Goal: Ask a question: Seek information or help from site administrators or community

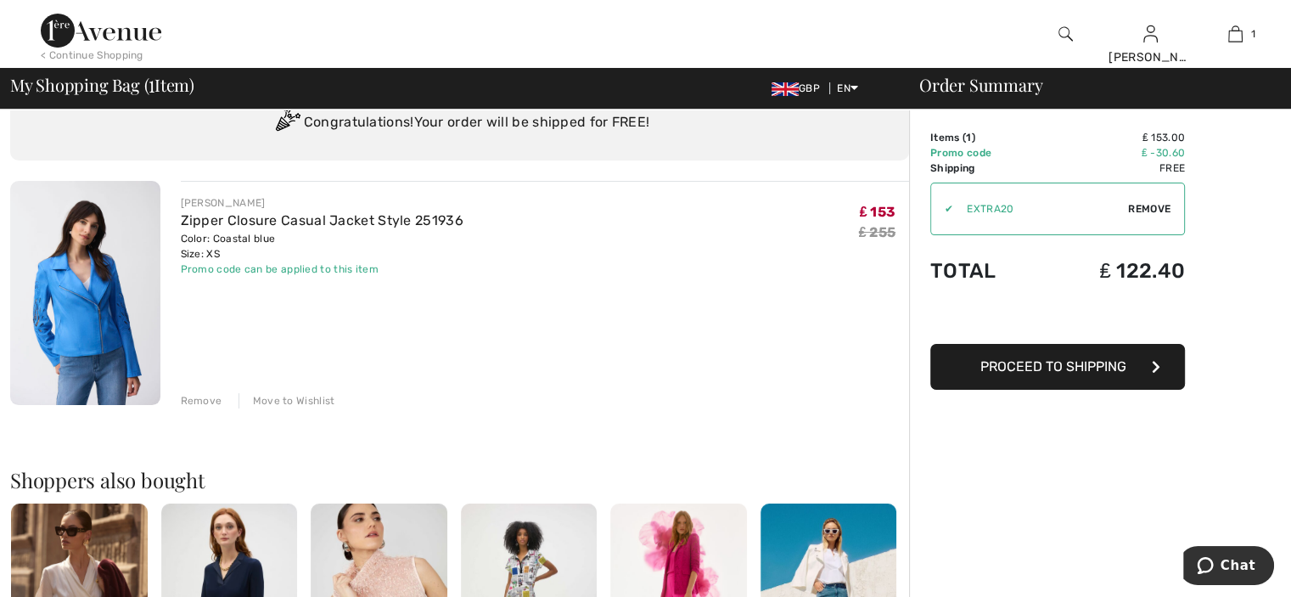
scroll to position [88, 0]
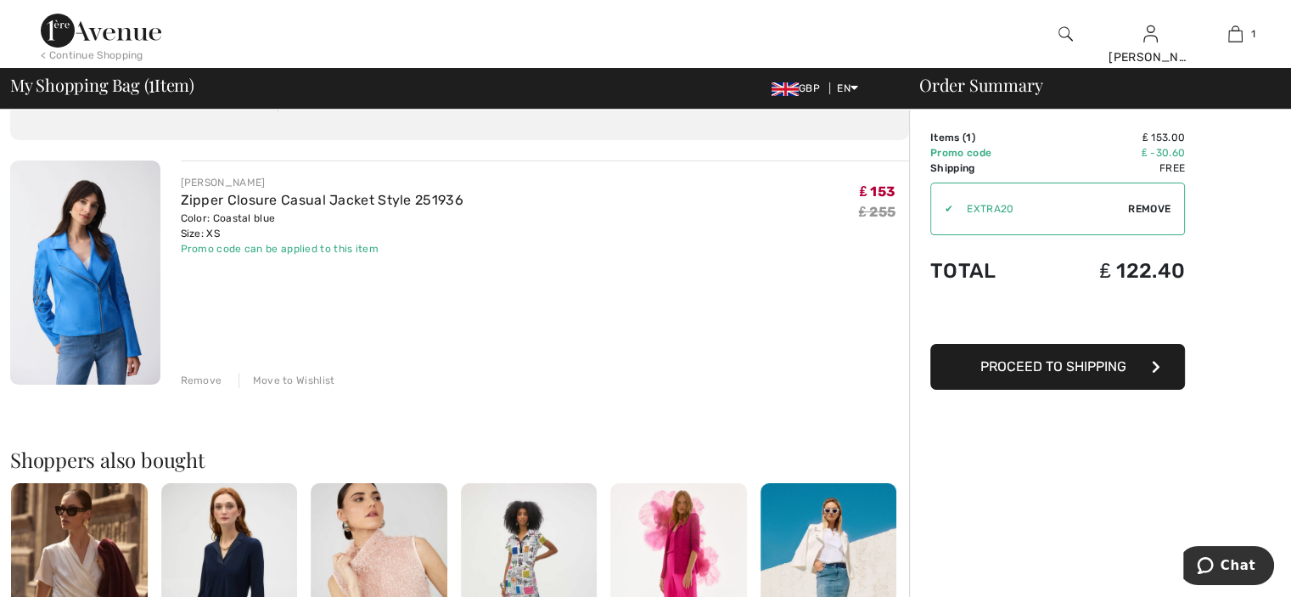
drag, startPoint x: 174, startPoint y: 177, endPoint x: 278, endPoint y: 233, distance: 117.3
click at [278, 233] on div "[PERSON_NAME] Zipper Closure Casual Jacket Style 251936 Color: Coastal blue Siz…" at bounding box center [534, 273] width 749 height 227
copy div "[PERSON_NAME] Zipper Closure Casual Jacket Style 251936 Color: Coastal blue Siz…"
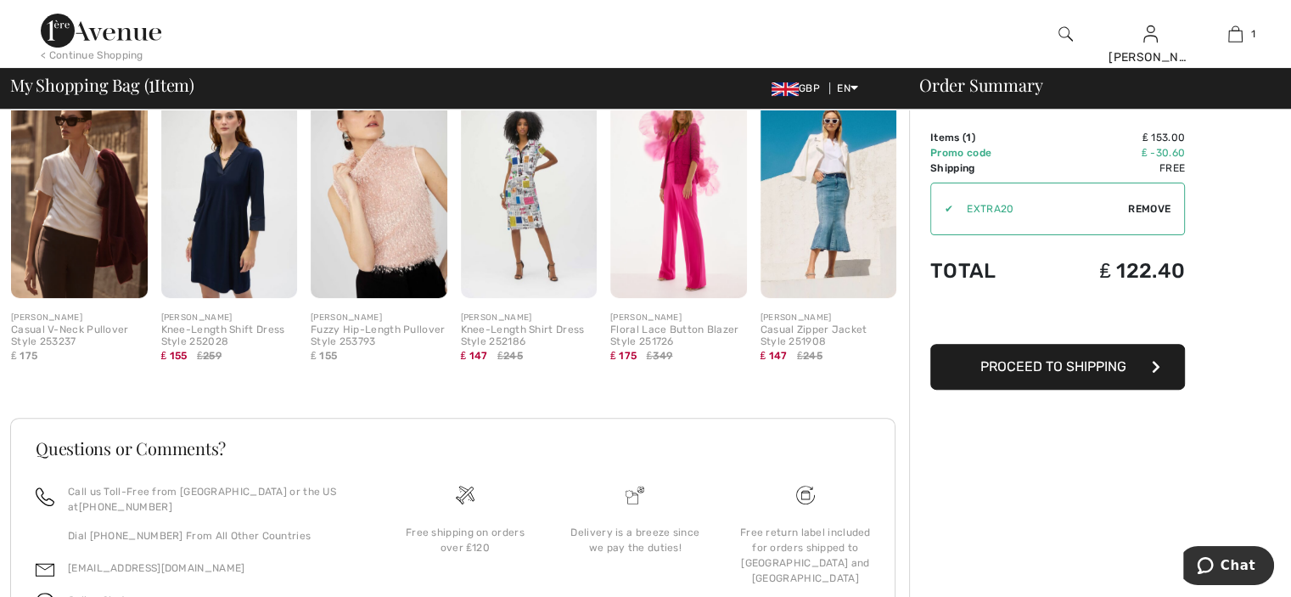
scroll to position [506, 0]
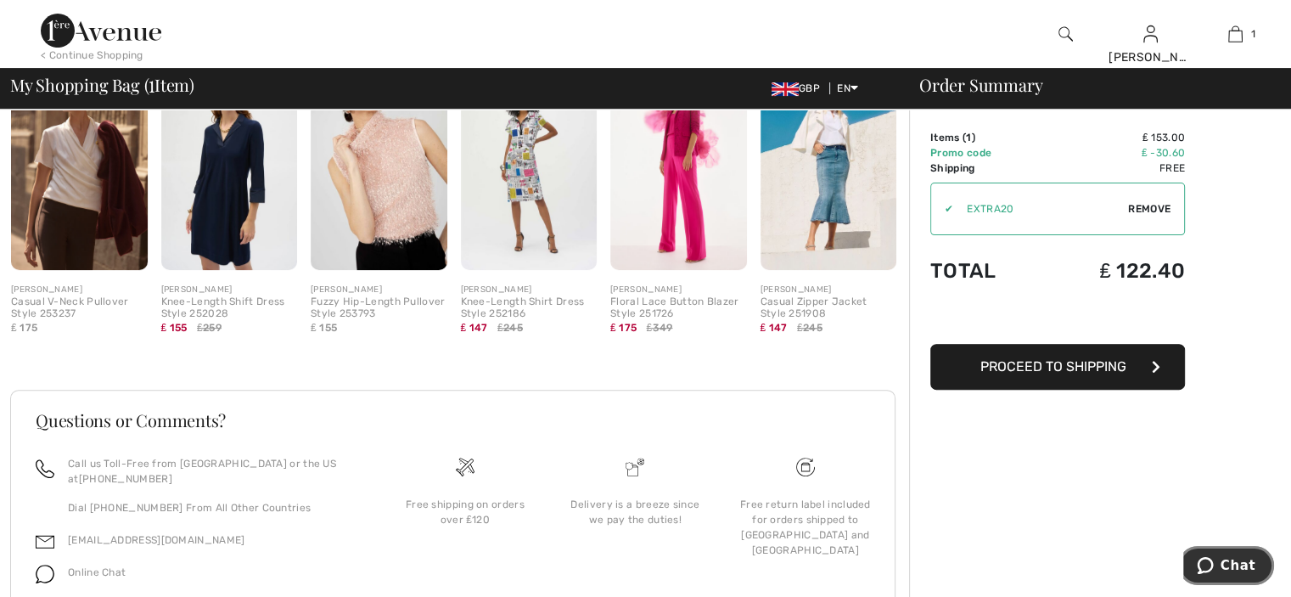
click at [1243, 558] on span "Chat" at bounding box center [1238, 565] width 35 height 15
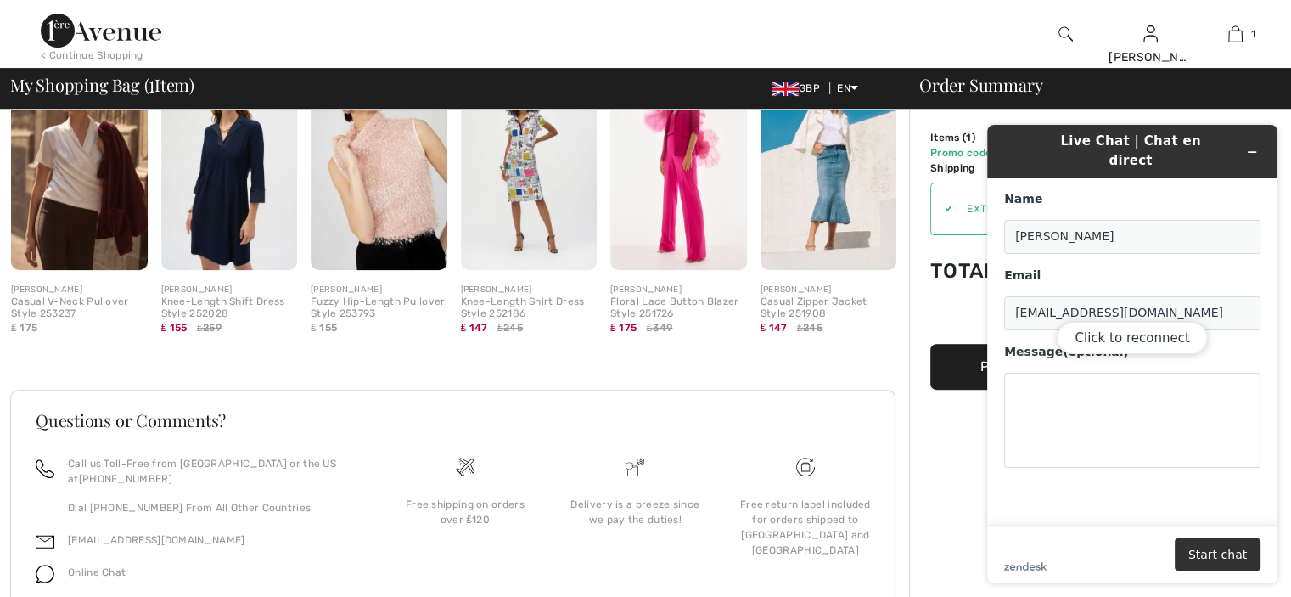
click at [1030, 374] on div "Click to reconnect" at bounding box center [1132, 354] width 290 height 458
click at [1031, 369] on div "Click to reconnect" at bounding box center [1132, 354] width 290 height 458
click at [1133, 340] on button "Click to reconnect" at bounding box center [1132, 338] width 150 height 32
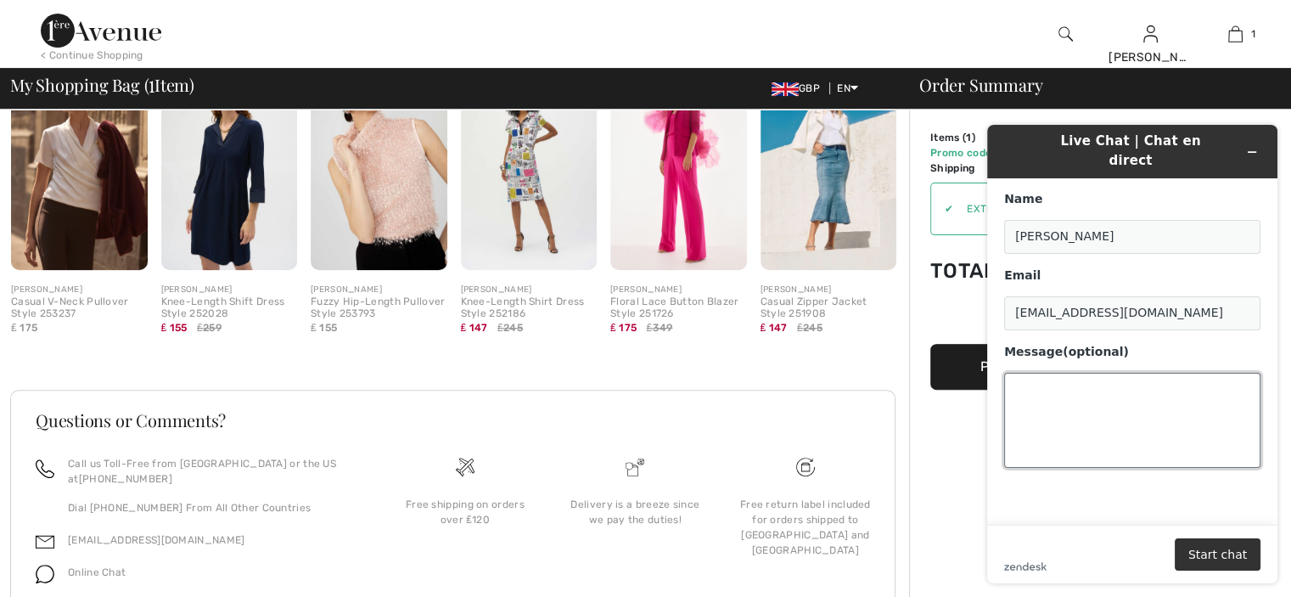
click at [1043, 373] on textarea "Message (optional)" at bounding box center [1132, 420] width 256 height 95
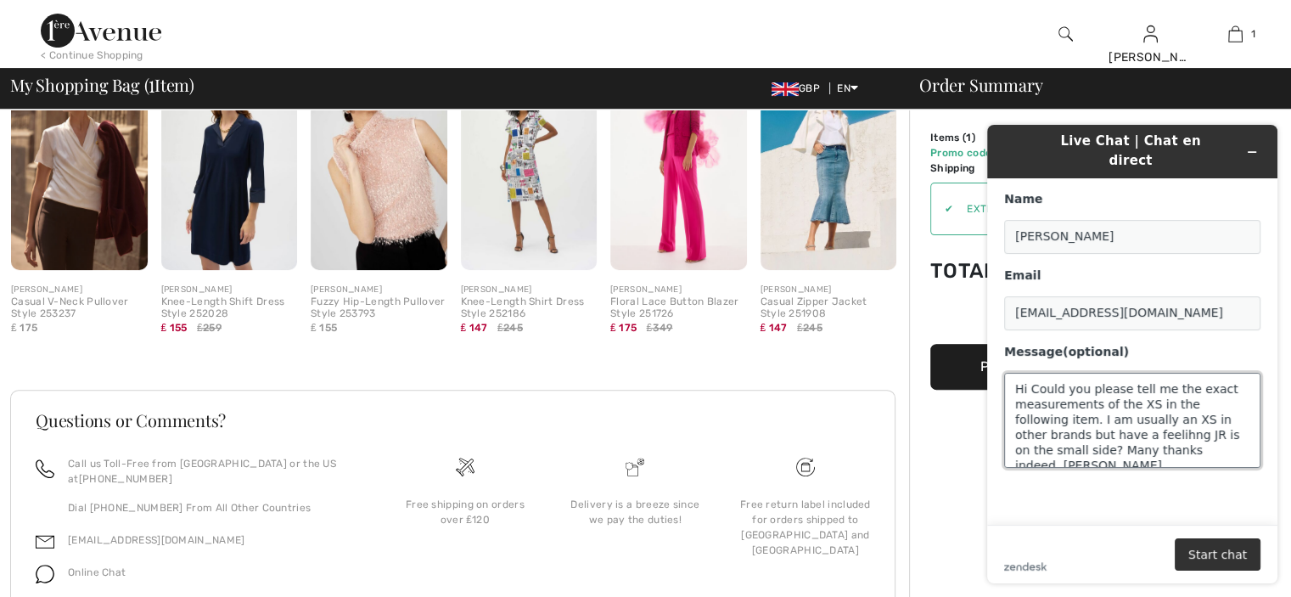
click at [1042, 407] on textarea "Hi Could you please tell me the exact measurements of the XS in the following i…" at bounding box center [1132, 420] width 256 height 95
paste textarea "[PERSON_NAME] Zipper Closure Casual Jacket Style 251936 Color: Coastal blue Siz…"
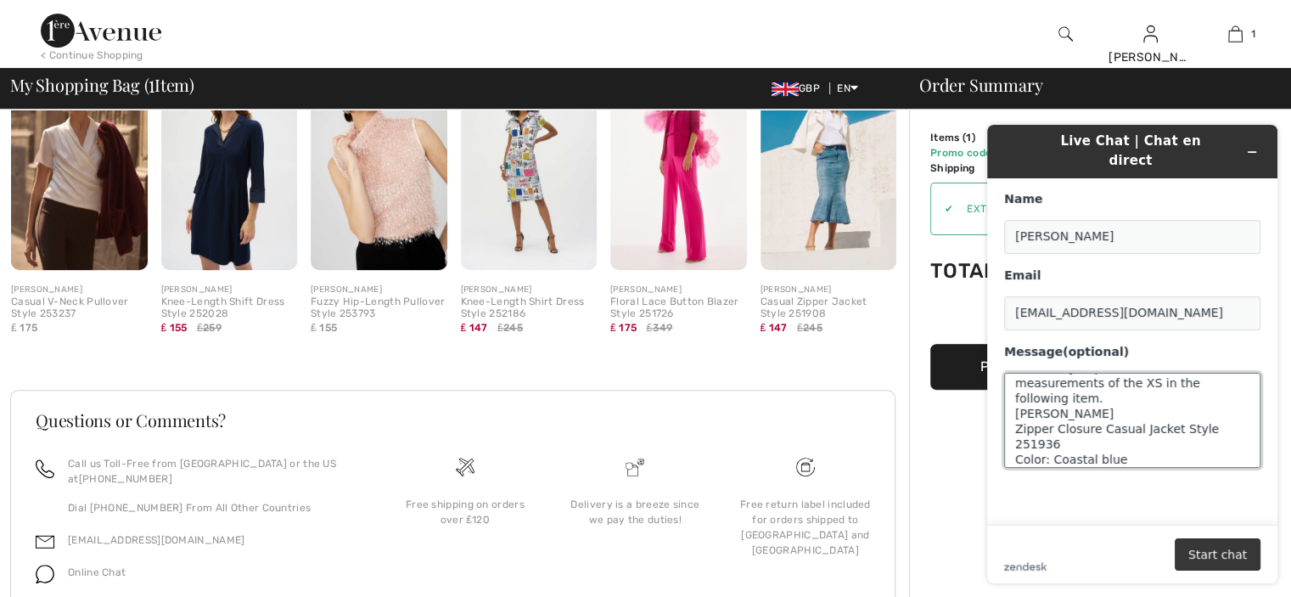
type textarea "Hi Could you please tell me the exact measurements of the XS in the following i…"
click at [1223, 562] on button "Start chat" at bounding box center [1218, 554] width 86 height 32
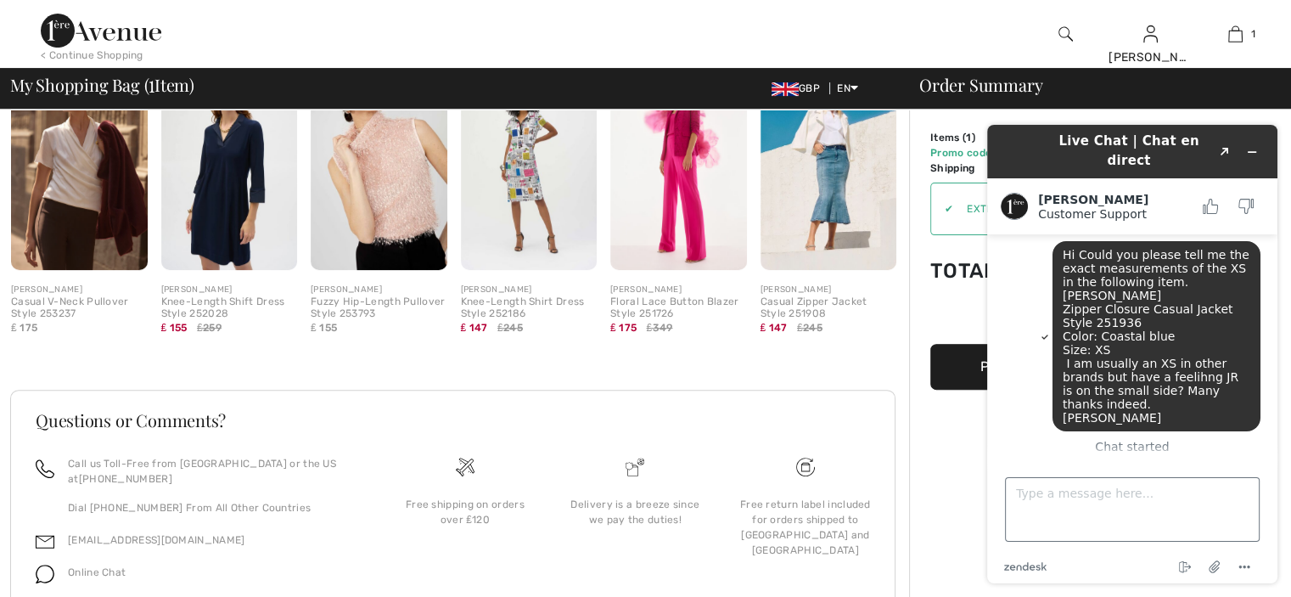
scroll to position [200, 0]
